Goal: Task Accomplishment & Management: Use online tool/utility

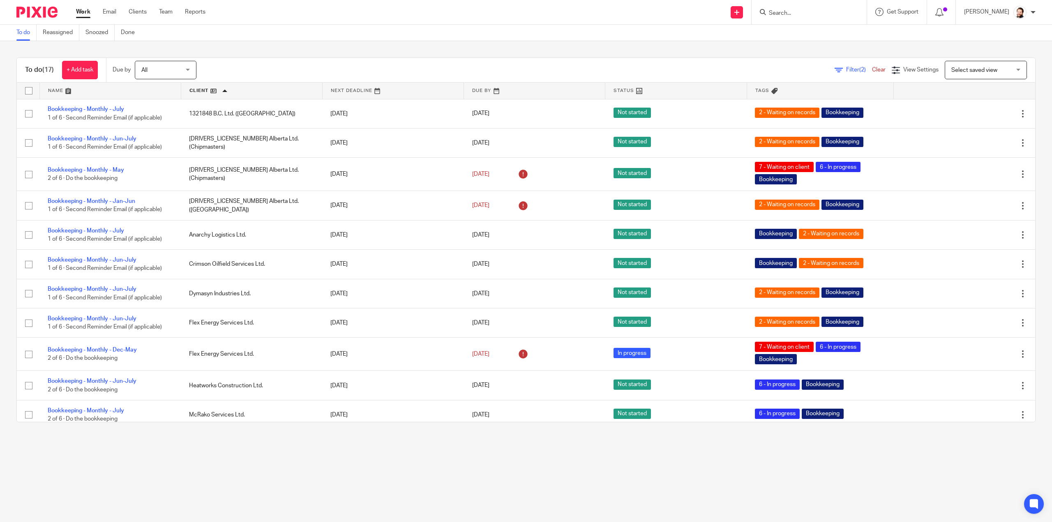
click at [813, 15] on input "Search" at bounding box center [805, 13] width 74 height 7
type input "smc"
click at [810, 41] on link at bounding box center [854, 38] width 176 height 25
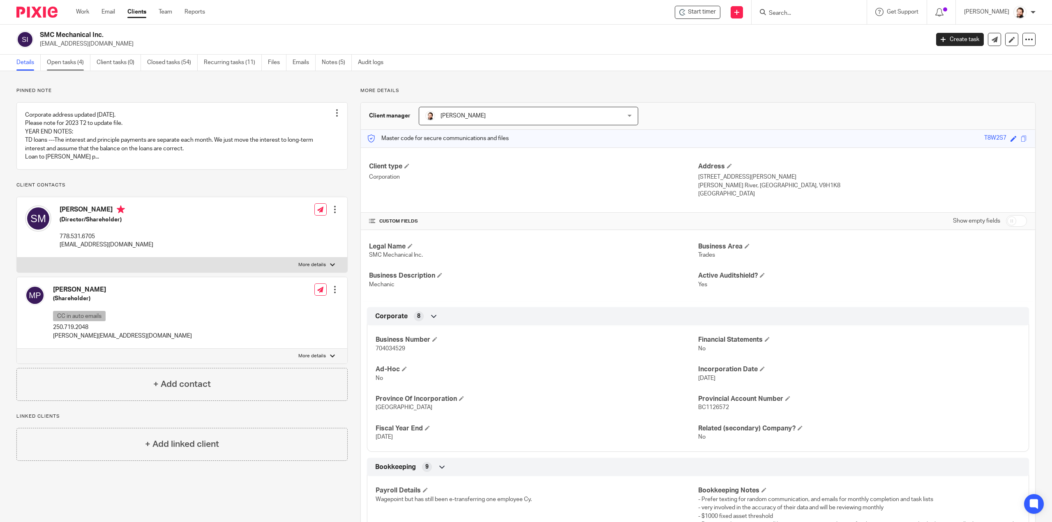
drag, startPoint x: 72, startPoint y: 73, endPoint x: 75, endPoint y: 67, distance: 6.3
click at [73, 70] on main "SMC Mechanical Inc. smcmechanics@gmail.com Create task Update from Companies Ho…" at bounding box center [526, 261] width 1052 height 522
click at [76, 64] on link "Open tasks (4)" at bounding box center [69, 63] width 44 height 16
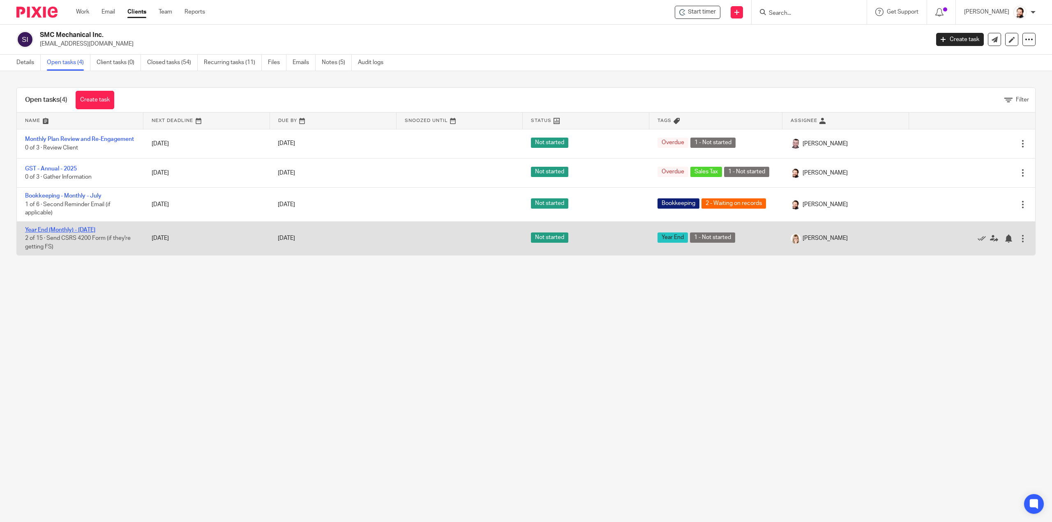
click at [90, 236] on td "Year End (Monthly) - June 2025 2 of 15 · Send CSRS 4200 Form (if they're gettin…" at bounding box center [80, 239] width 127 height 34
click at [95, 233] on link "Year End (Monthly) - June 2025" at bounding box center [60, 230] width 70 height 6
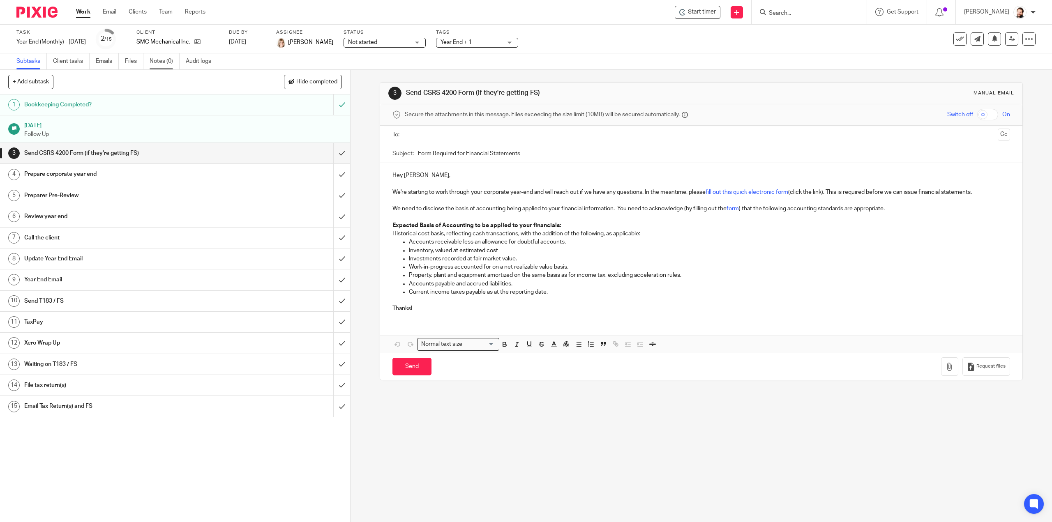
click at [155, 65] on link "Notes (0)" at bounding box center [165, 61] width 30 height 16
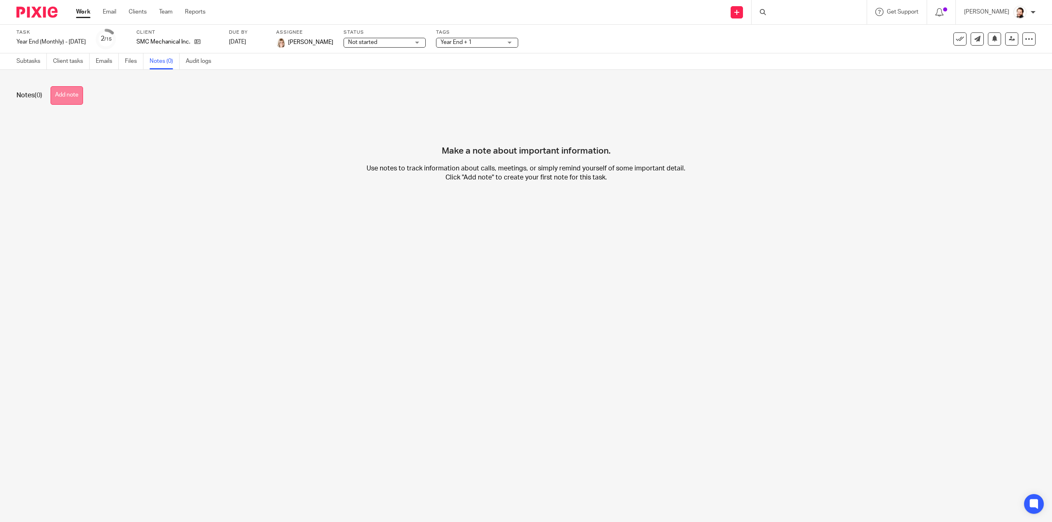
click at [72, 92] on button "Add note" at bounding box center [67, 95] width 32 height 18
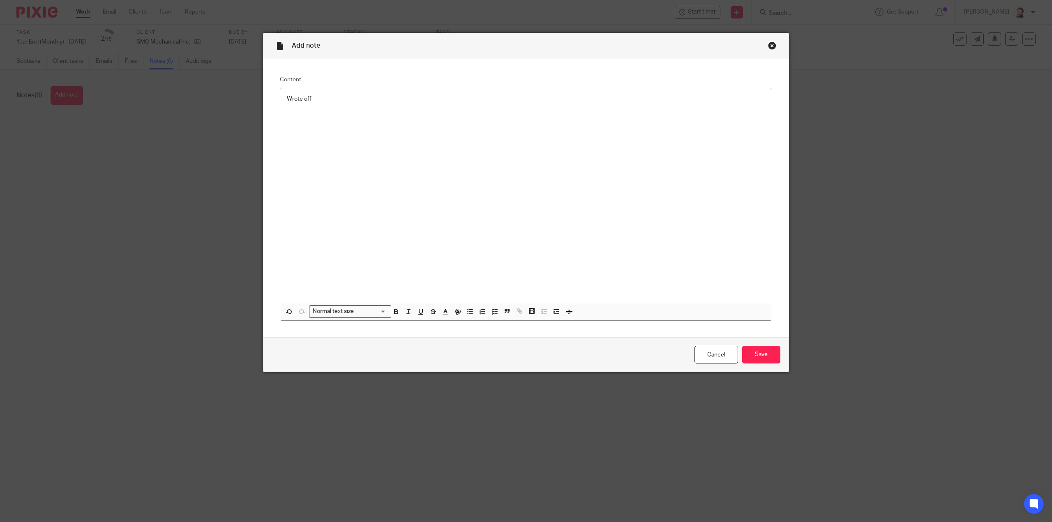
click at [350, 100] on p "Wrote off" at bounding box center [526, 99] width 478 height 8
click at [768, 355] on input "Save" at bounding box center [761, 355] width 38 height 18
